Goal: Information Seeking & Learning: Check status

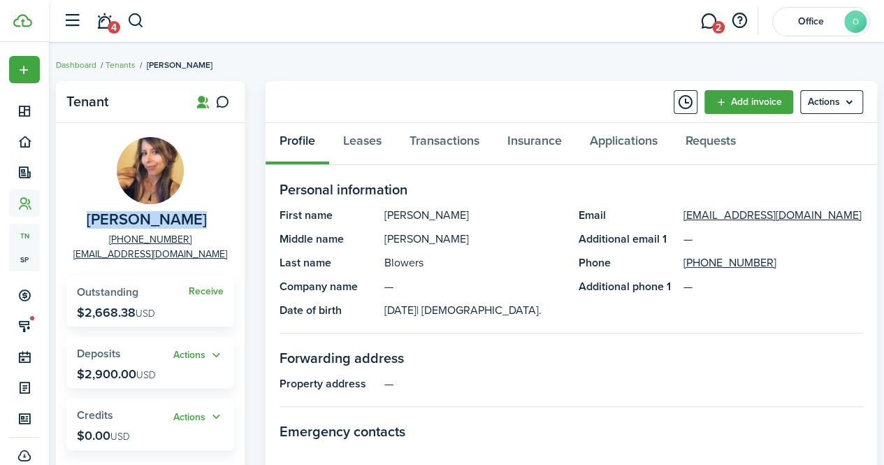
click at [131, 20] on button "button" at bounding box center [135, 21] width 17 height 24
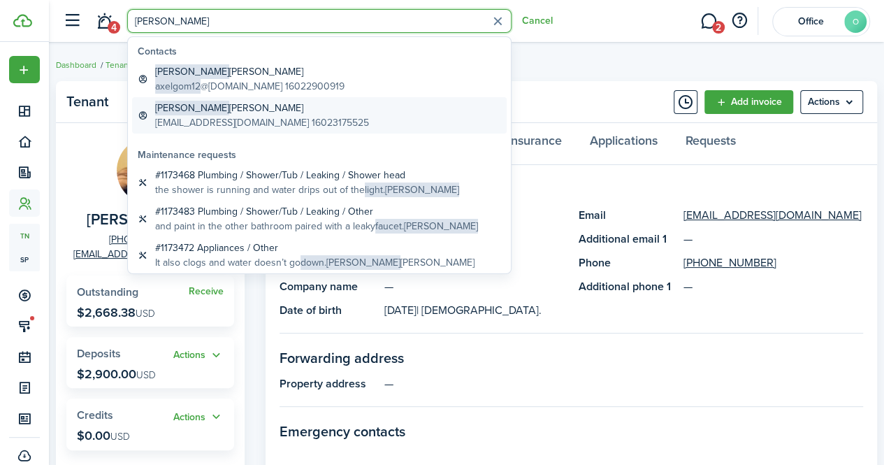
type input "[PERSON_NAME]"
click at [217, 118] on global-search-item-description "[EMAIL_ADDRESS][DOMAIN_NAME] 16023175525" at bounding box center [262, 122] width 214 height 15
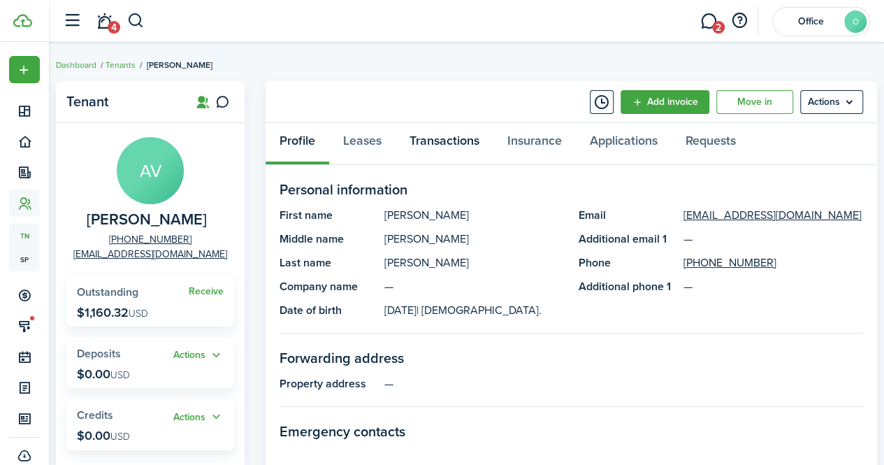
click at [429, 140] on link "Transactions" at bounding box center [445, 144] width 98 height 42
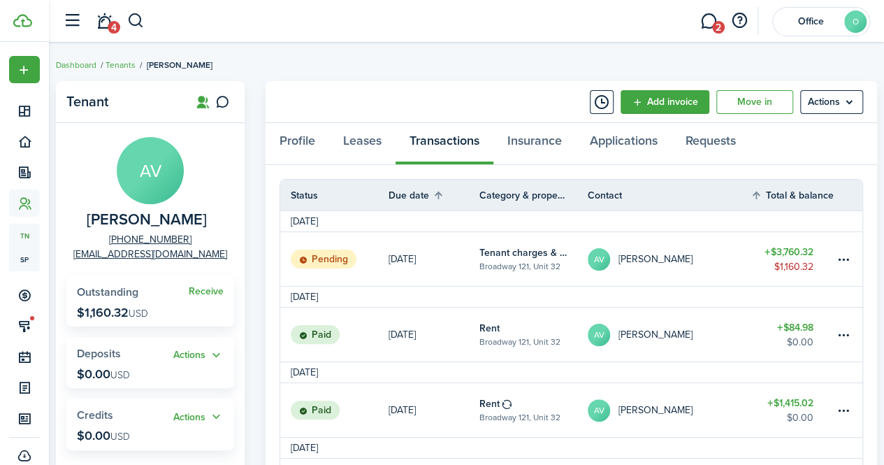
click at [505, 249] on table-info-title "Tenant charges & fees" at bounding box center [522, 252] width 87 height 15
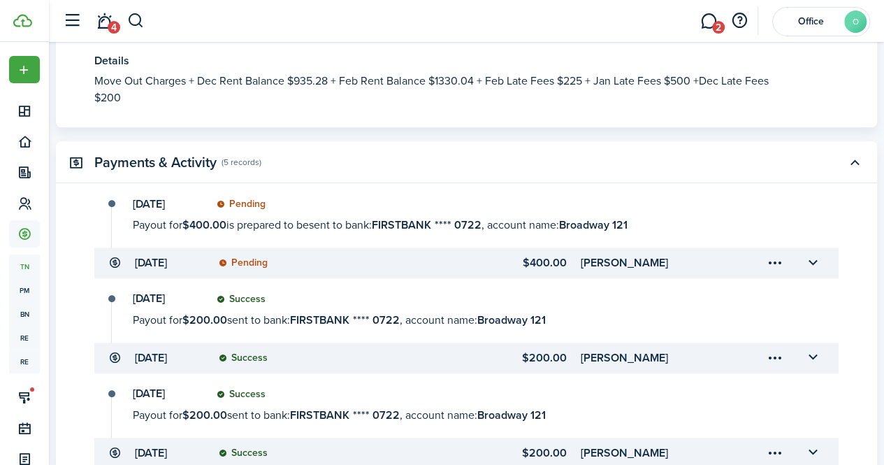
scroll to position [468, 0]
